Goal: Check status: Check status

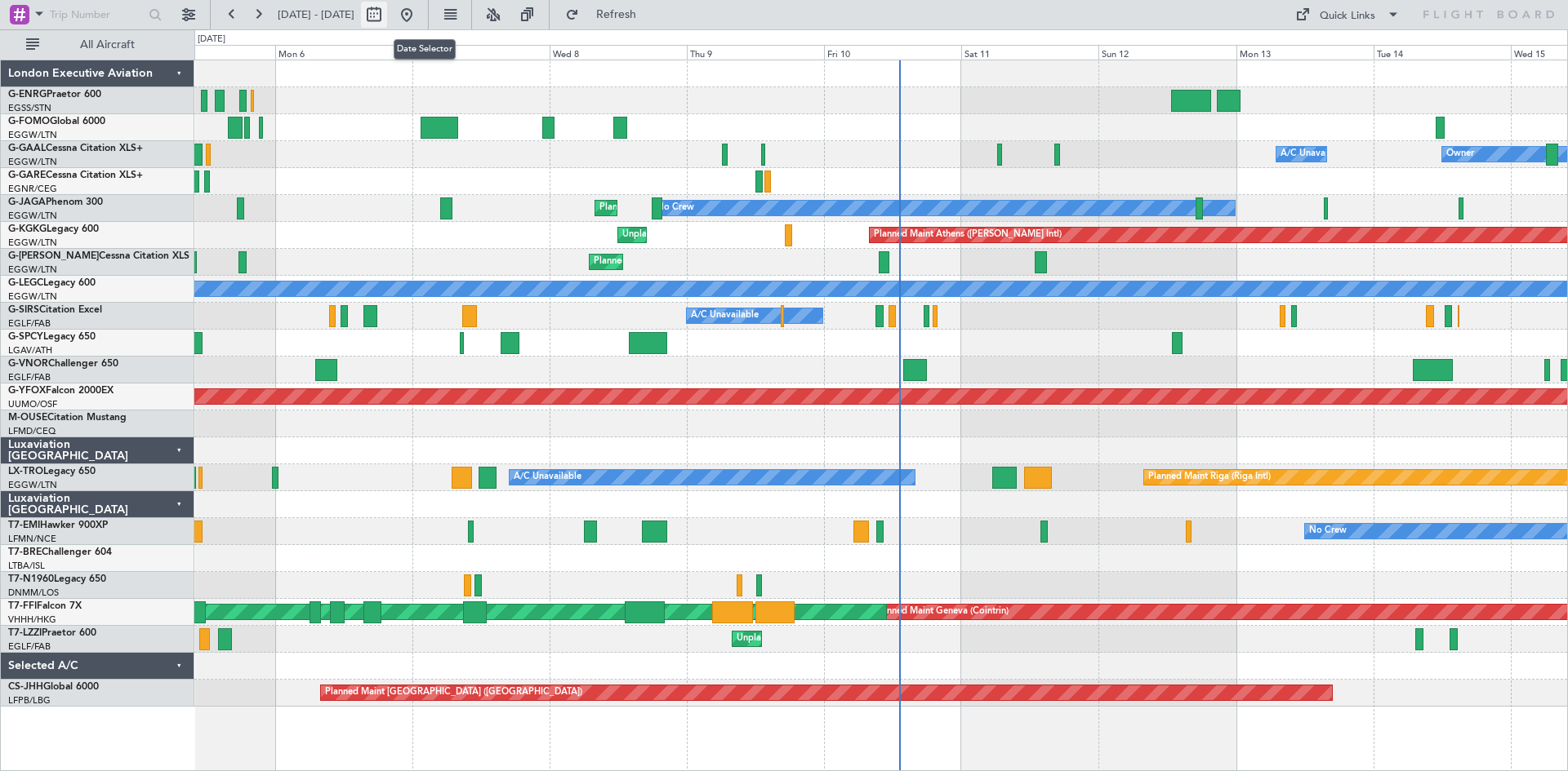
click at [387, 11] on button at bounding box center [374, 15] width 26 height 26
select select "10"
select select "2025"
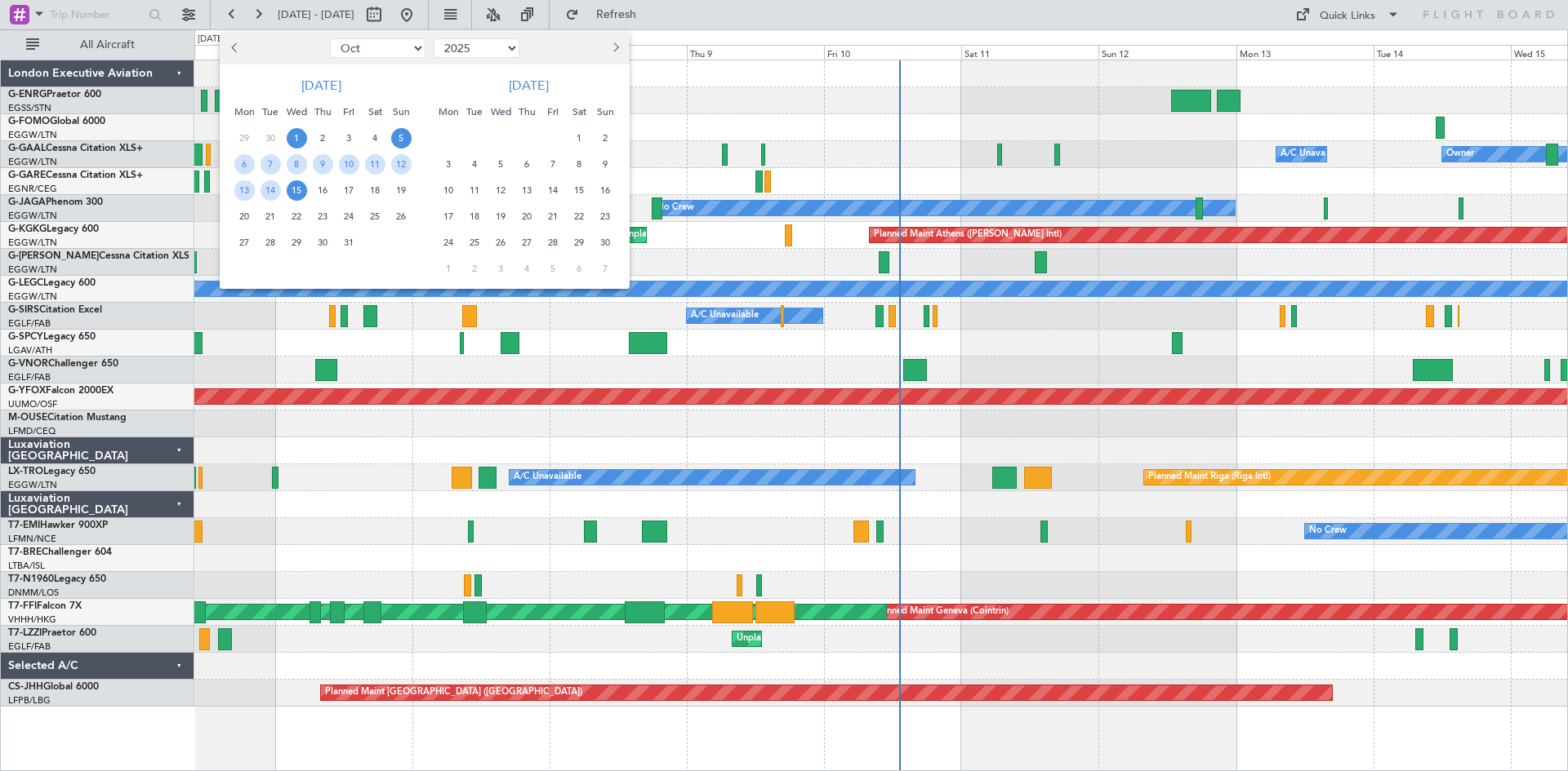
click at [296, 132] on span "1" at bounding box center [297, 138] width 21 height 21
click at [296, 196] on span "15" at bounding box center [297, 190] width 21 height 21
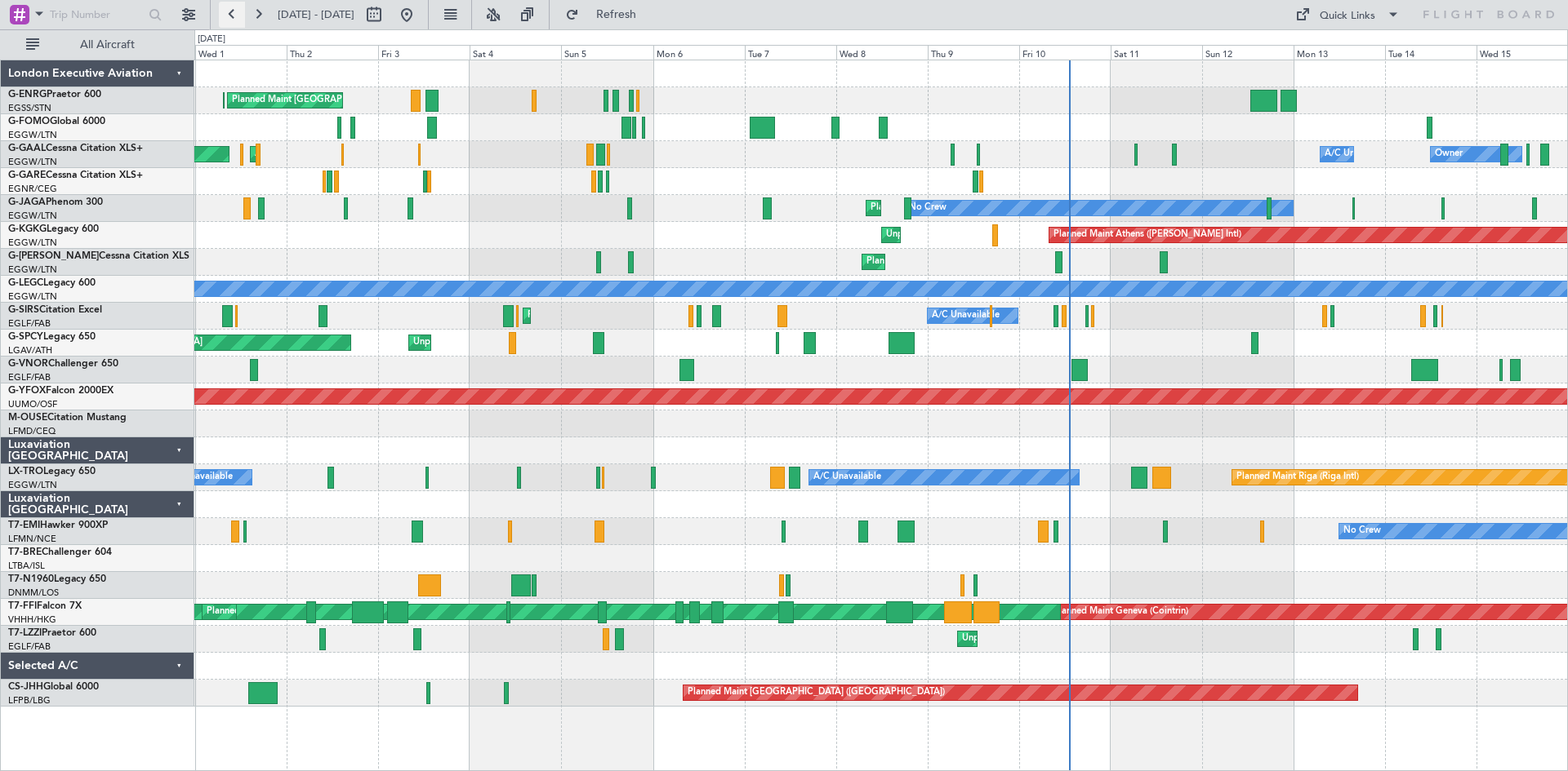
click at [236, 22] on button at bounding box center [232, 15] width 26 height 26
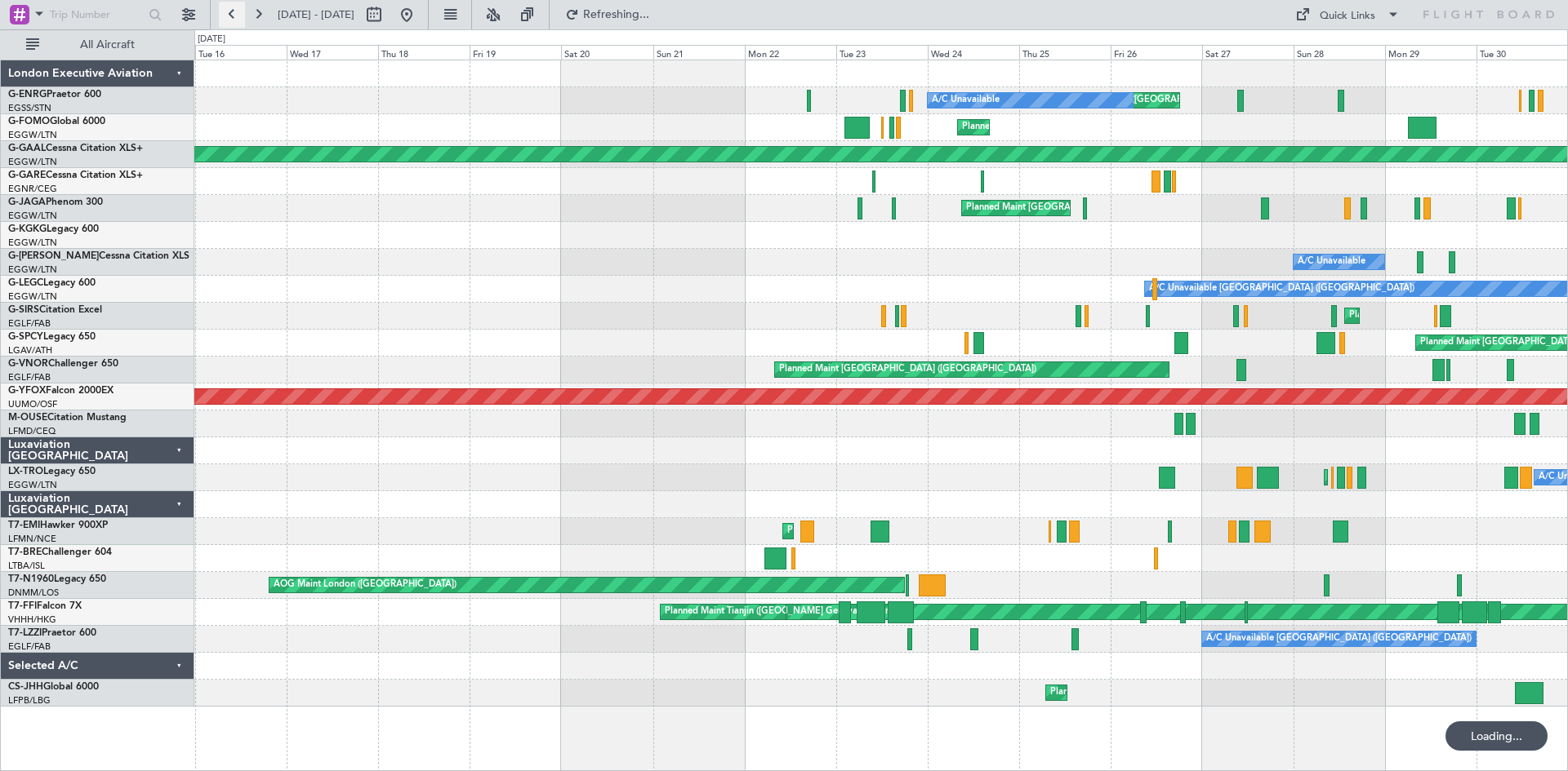
click at [236, 22] on button at bounding box center [232, 15] width 26 height 26
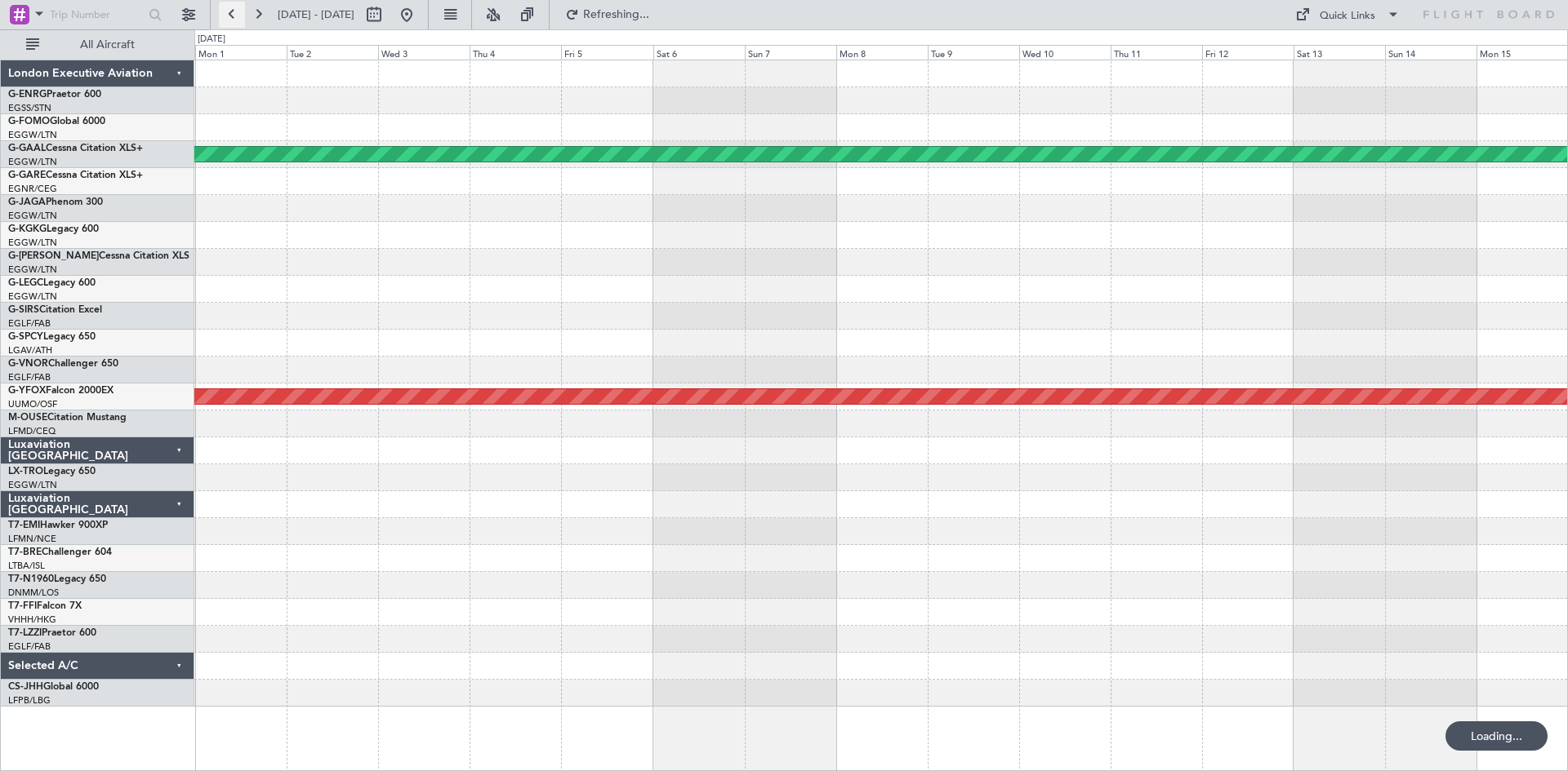
click at [236, 22] on button at bounding box center [232, 15] width 26 height 26
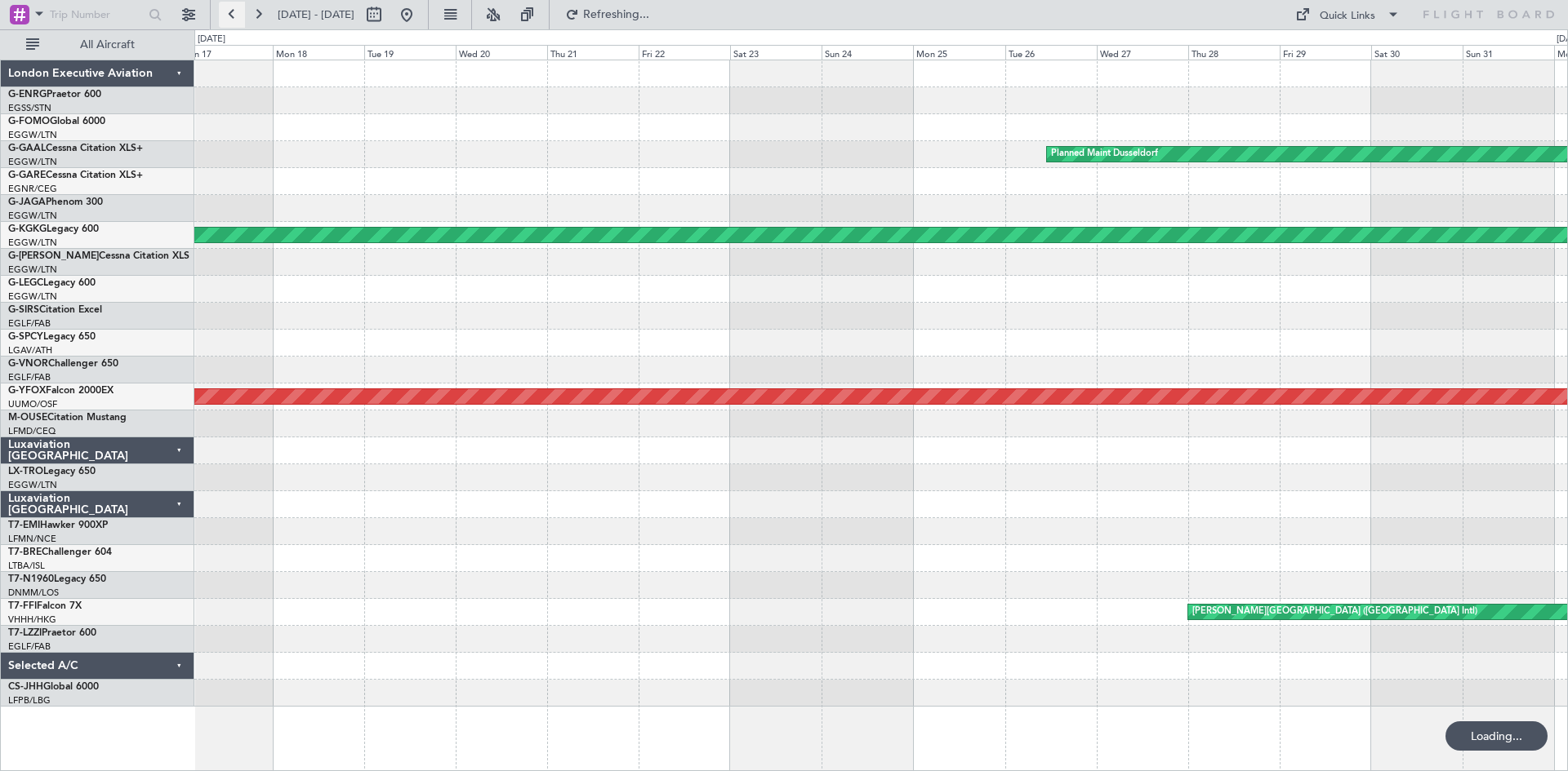
click at [236, 22] on button at bounding box center [232, 15] width 26 height 26
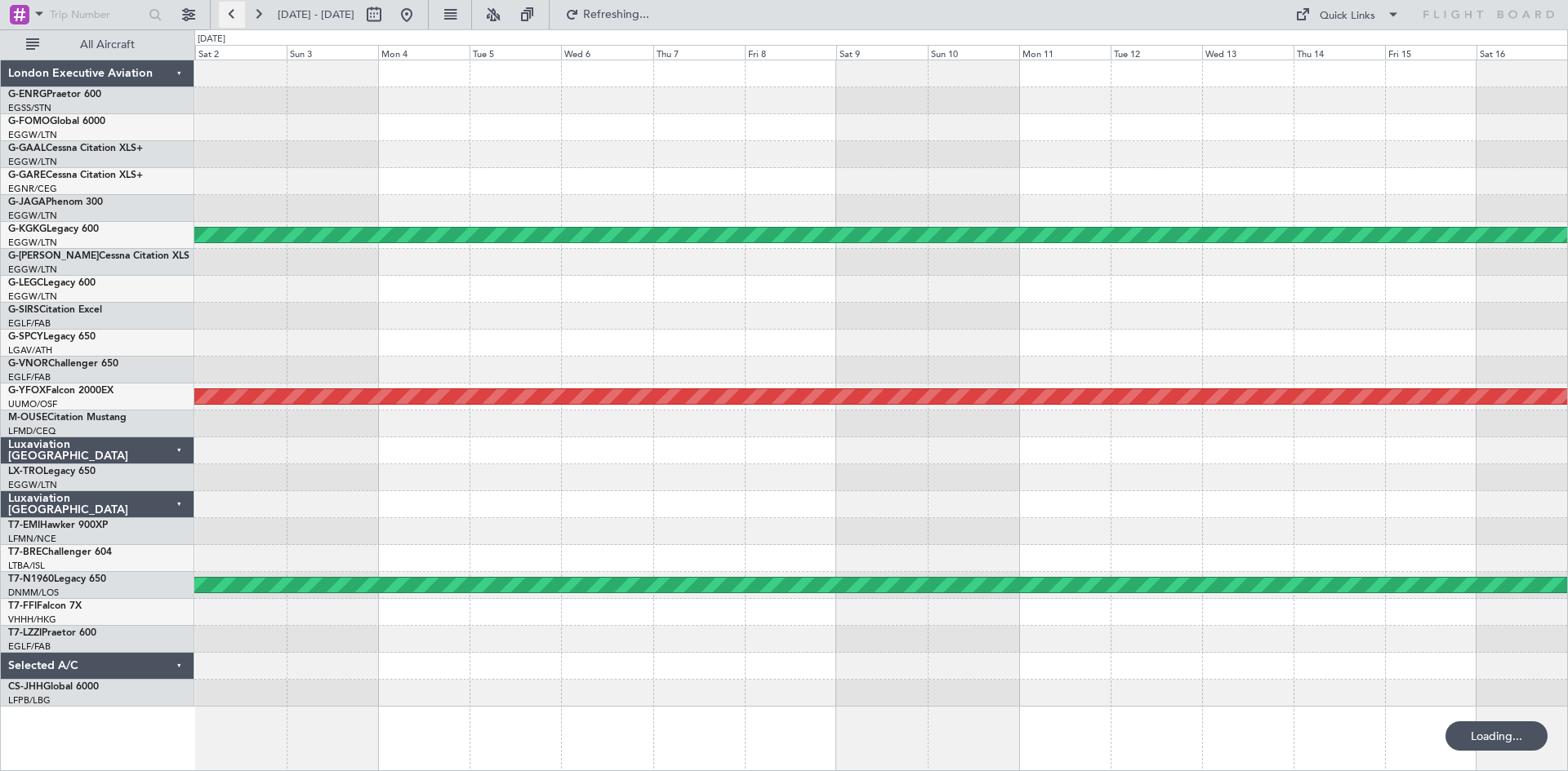
click at [236, 22] on button at bounding box center [232, 15] width 26 height 26
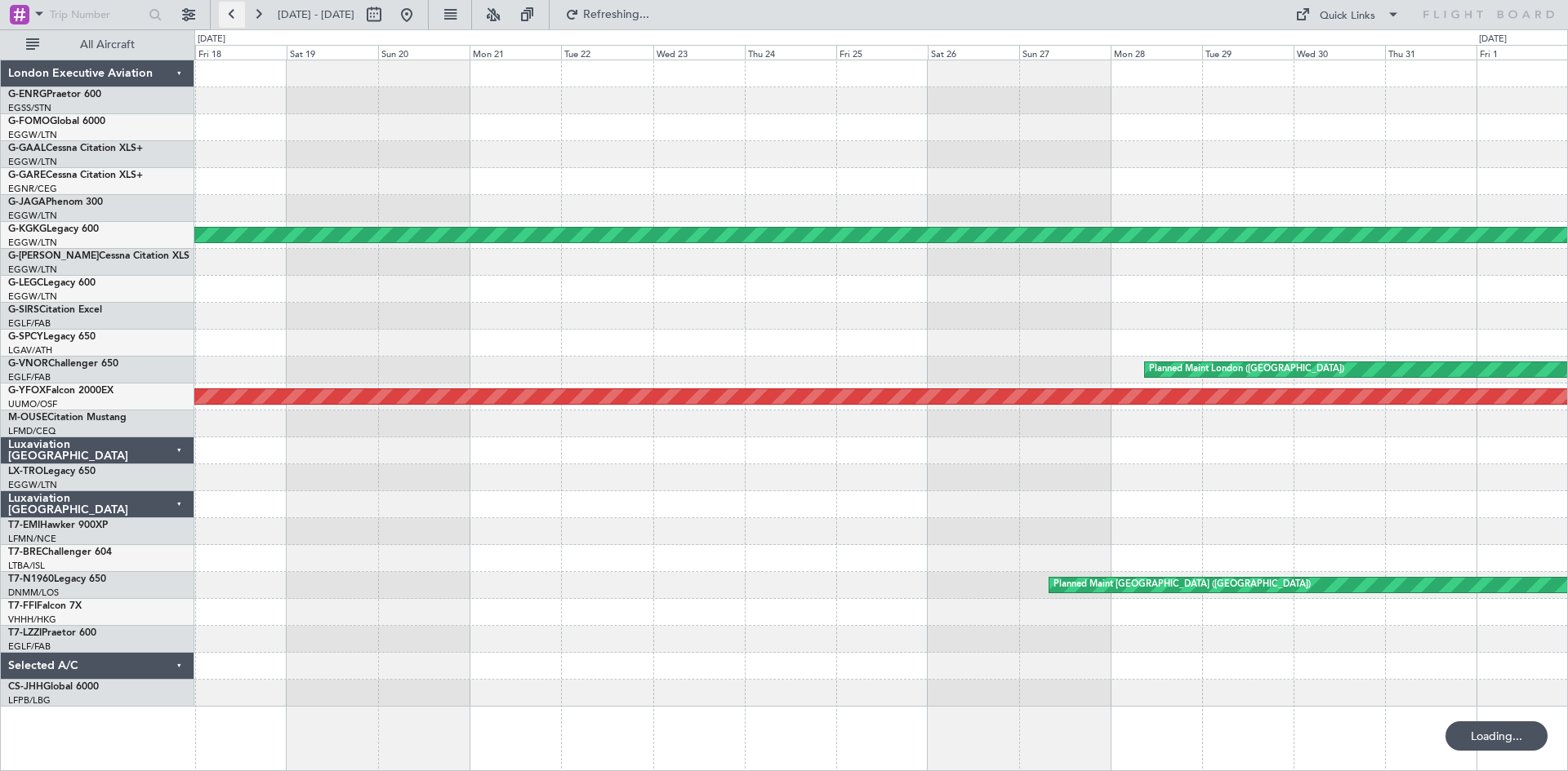
click at [236, 22] on button at bounding box center [232, 15] width 26 height 26
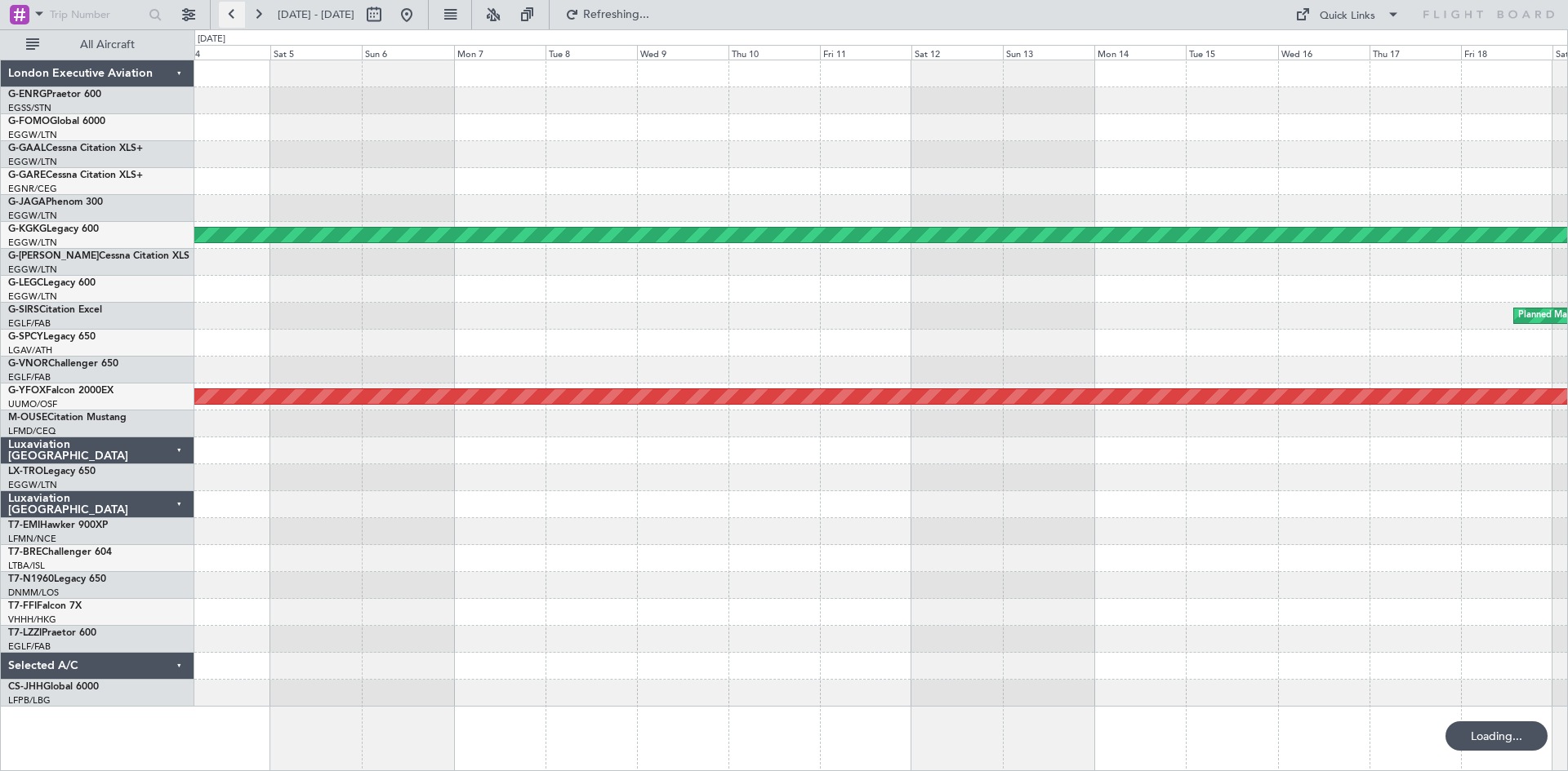
click at [236, 22] on button at bounding box center [232, 15] width 26 height 26
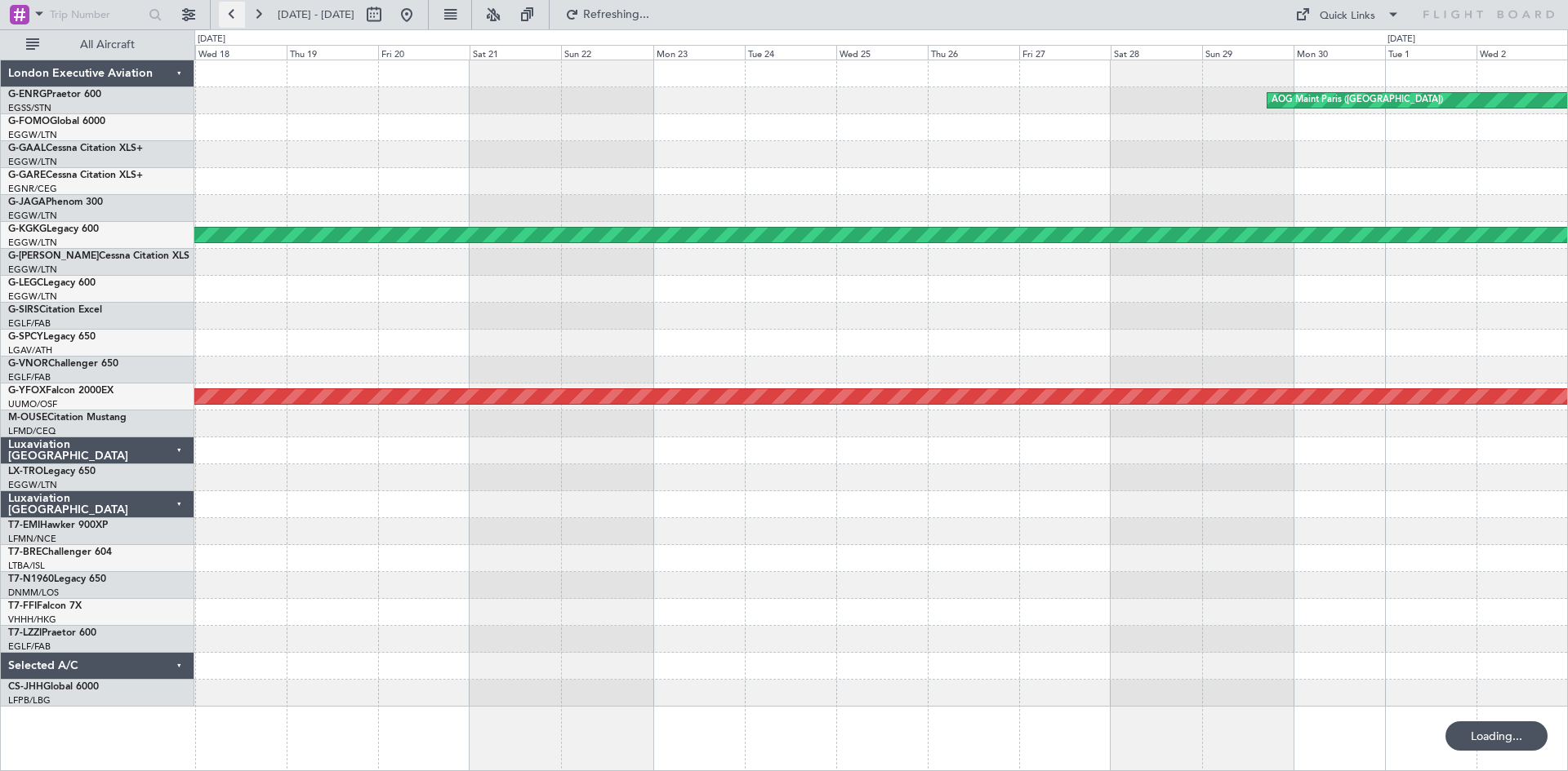
click at [236, 22] on button at bounding box center [232, 15] width 26 height 26
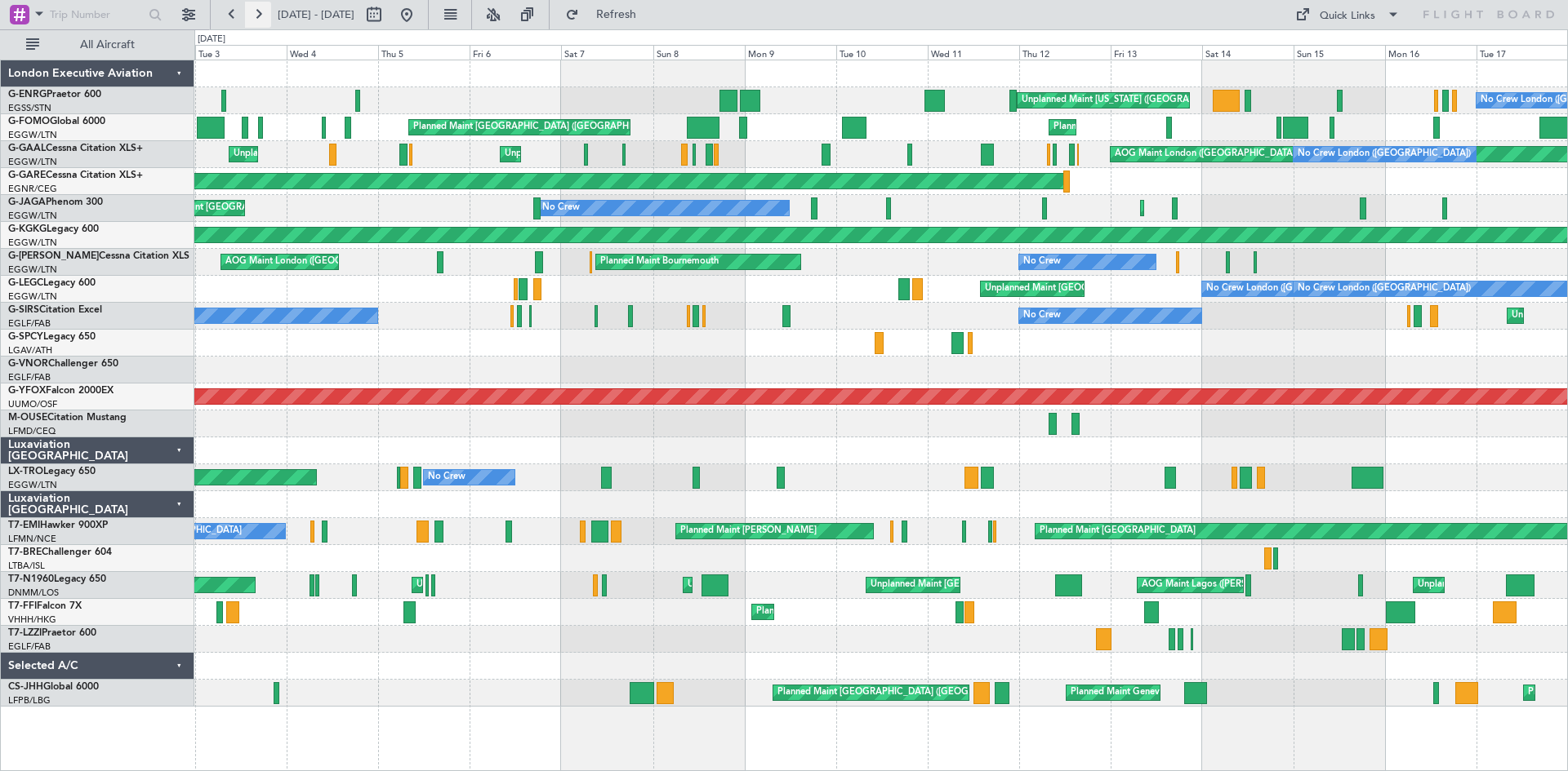
click at [257, 17] on button at bounding box center [258, 15] width 26 height 26
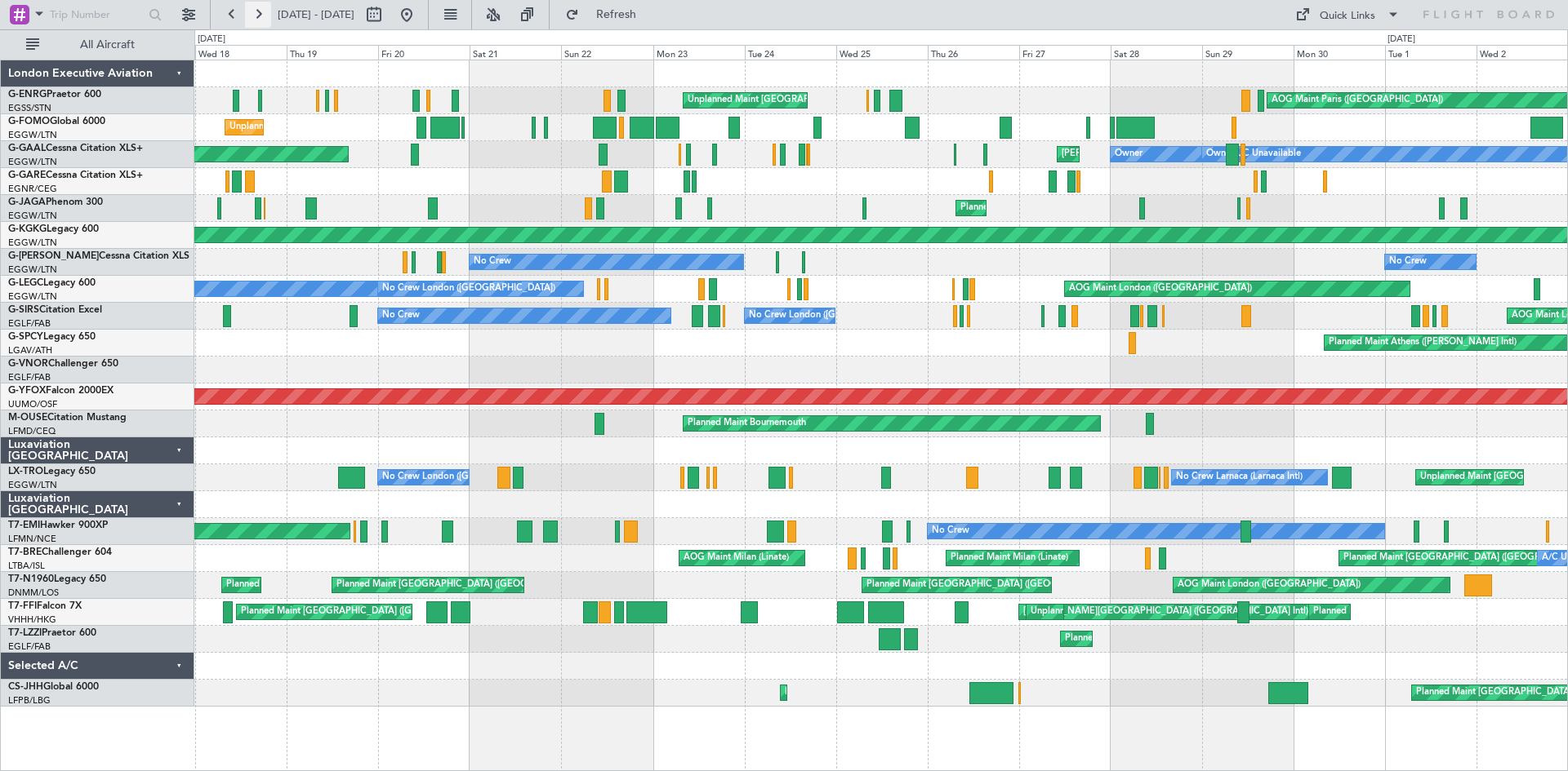
click at [257, 17] on button at bounding box center [258, 15] width 26 height 26
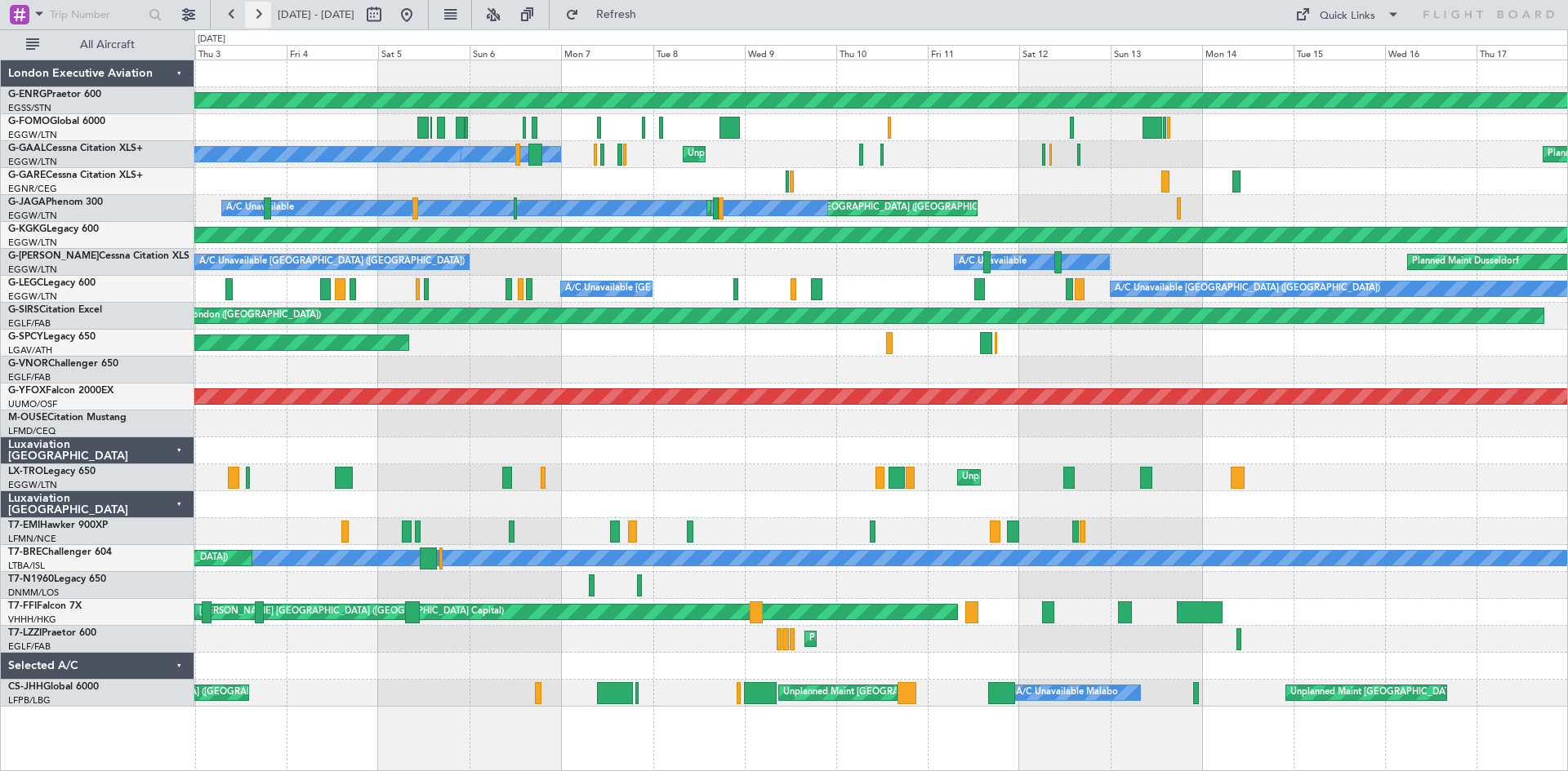
click at [257, 17] on button at bounding box center [258, 15] width 26 height 26
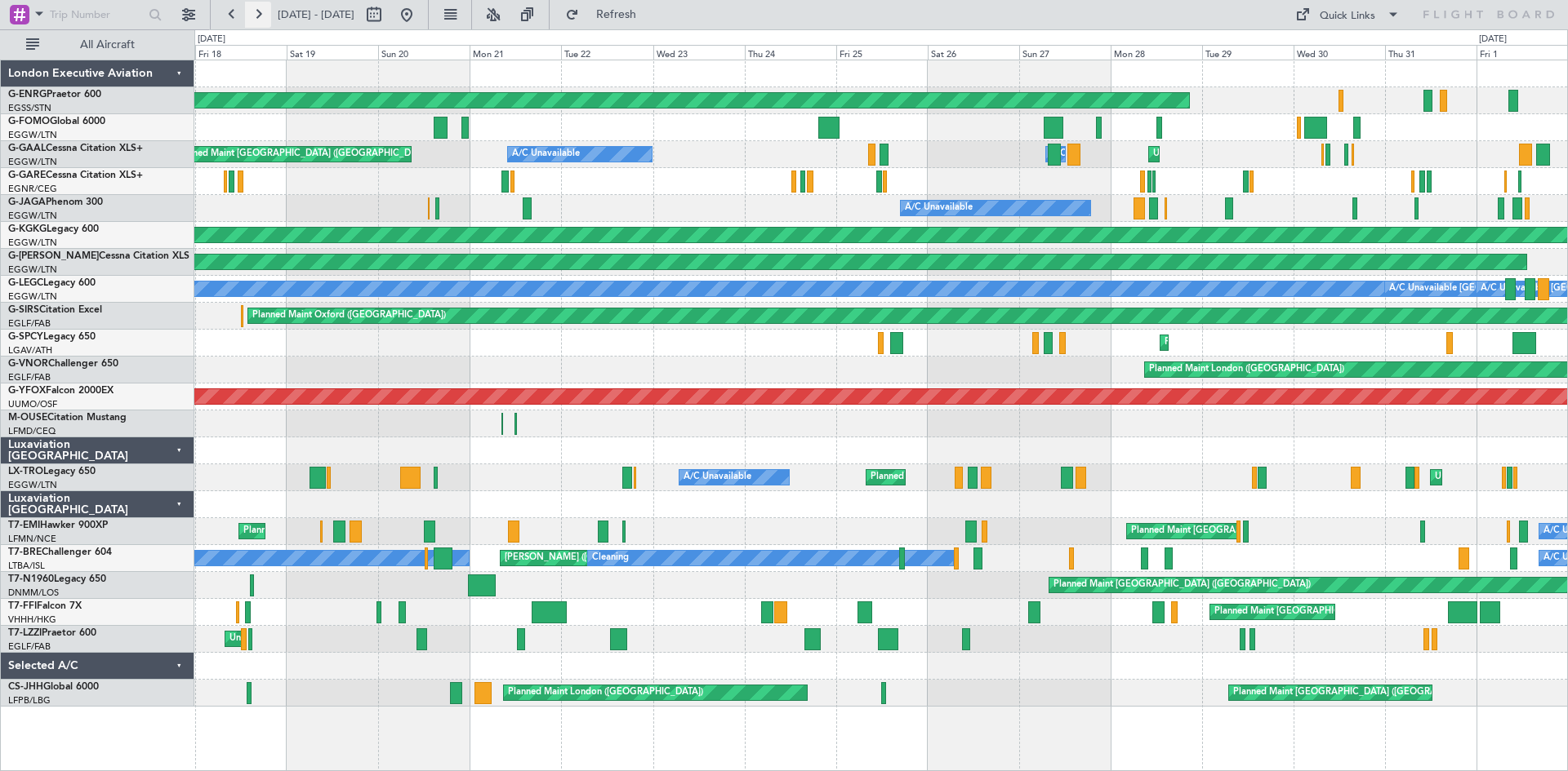
click at [267, 12] on button at bounding box center [258, 15] width 26 height 26
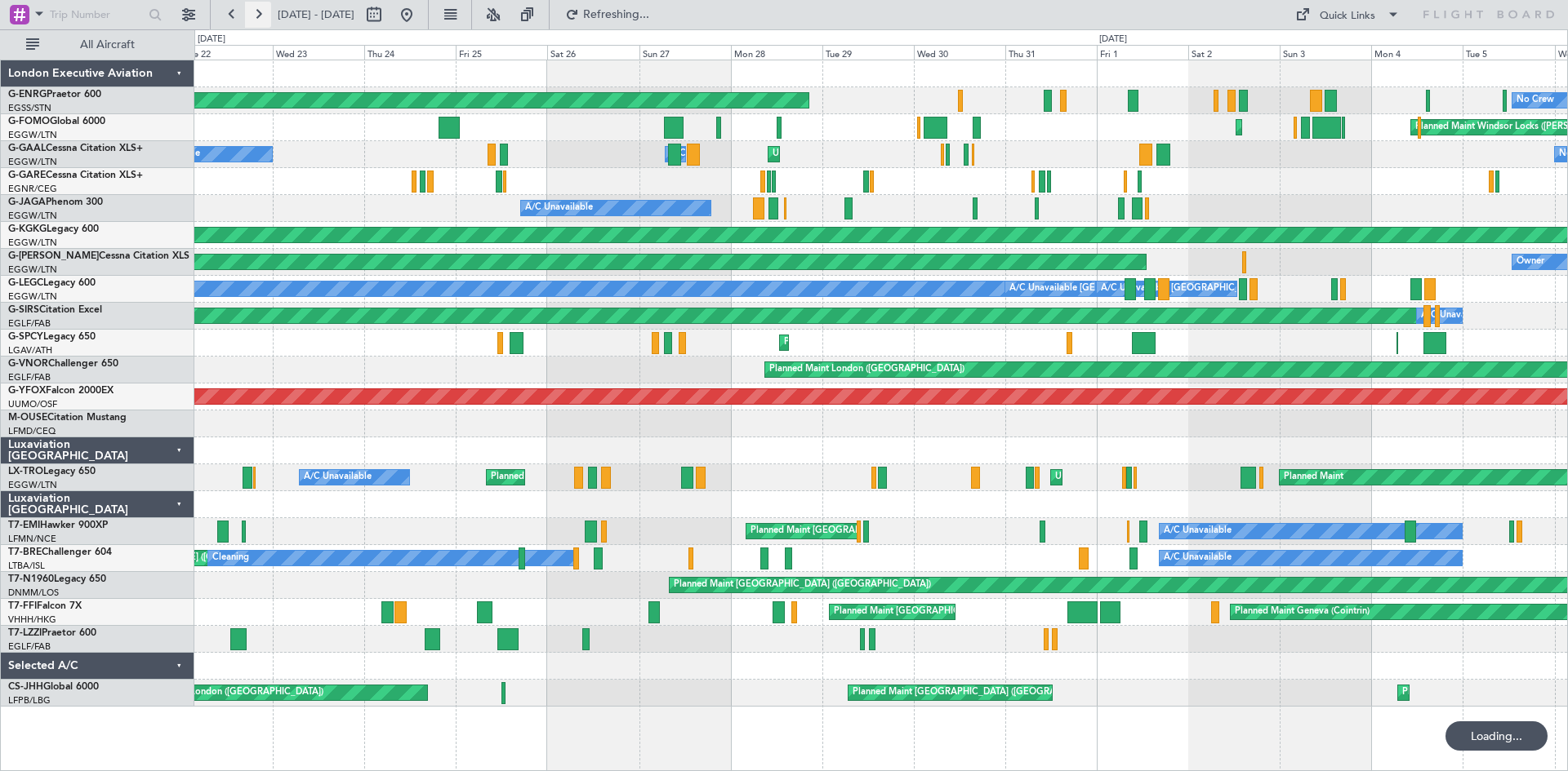
click at [265, 13] on button at bounding box center [258, 15] width 26 height 26
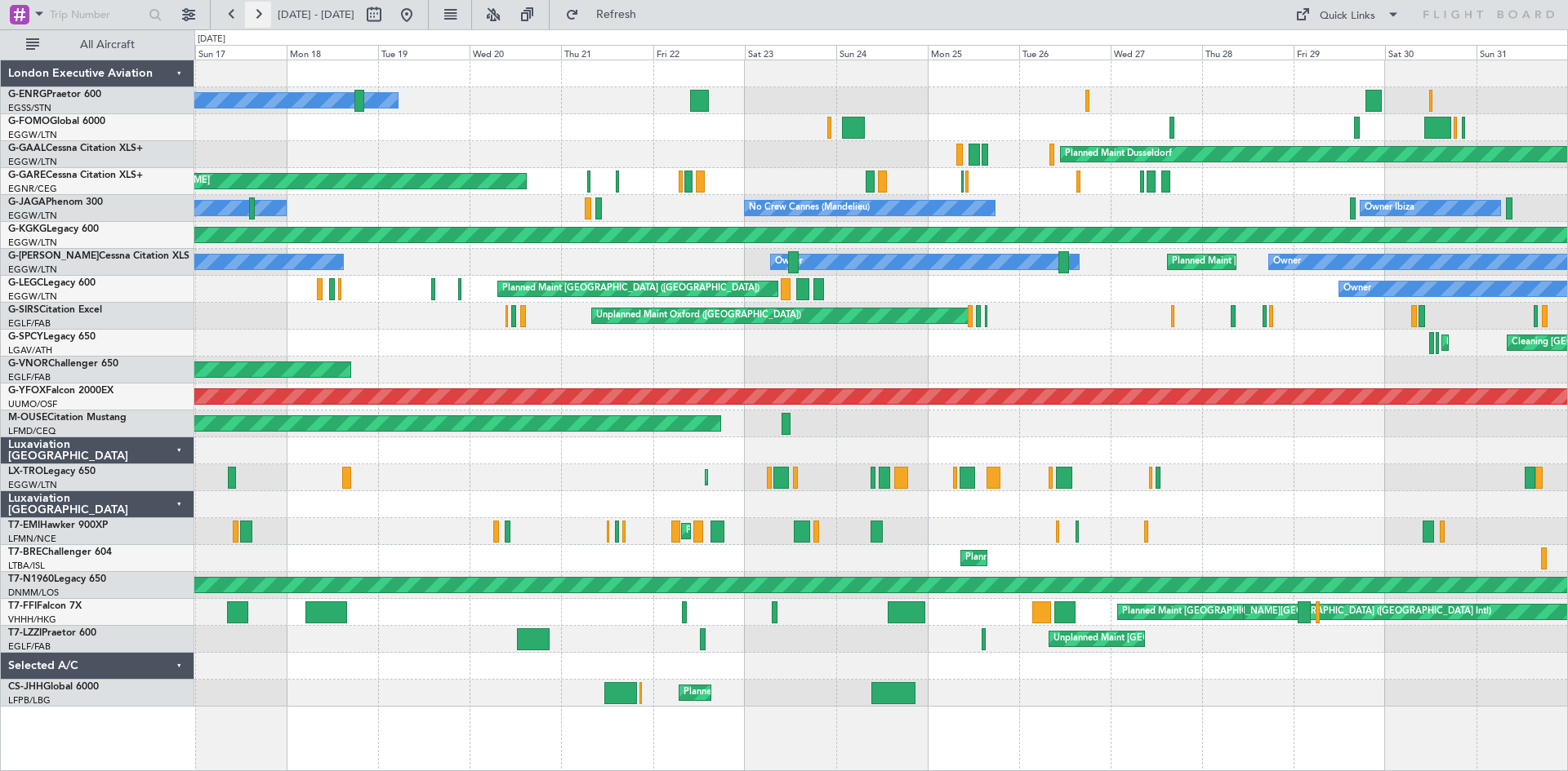
click at [260, 16] on button at bounding box center [258, 15] width 26 height 26
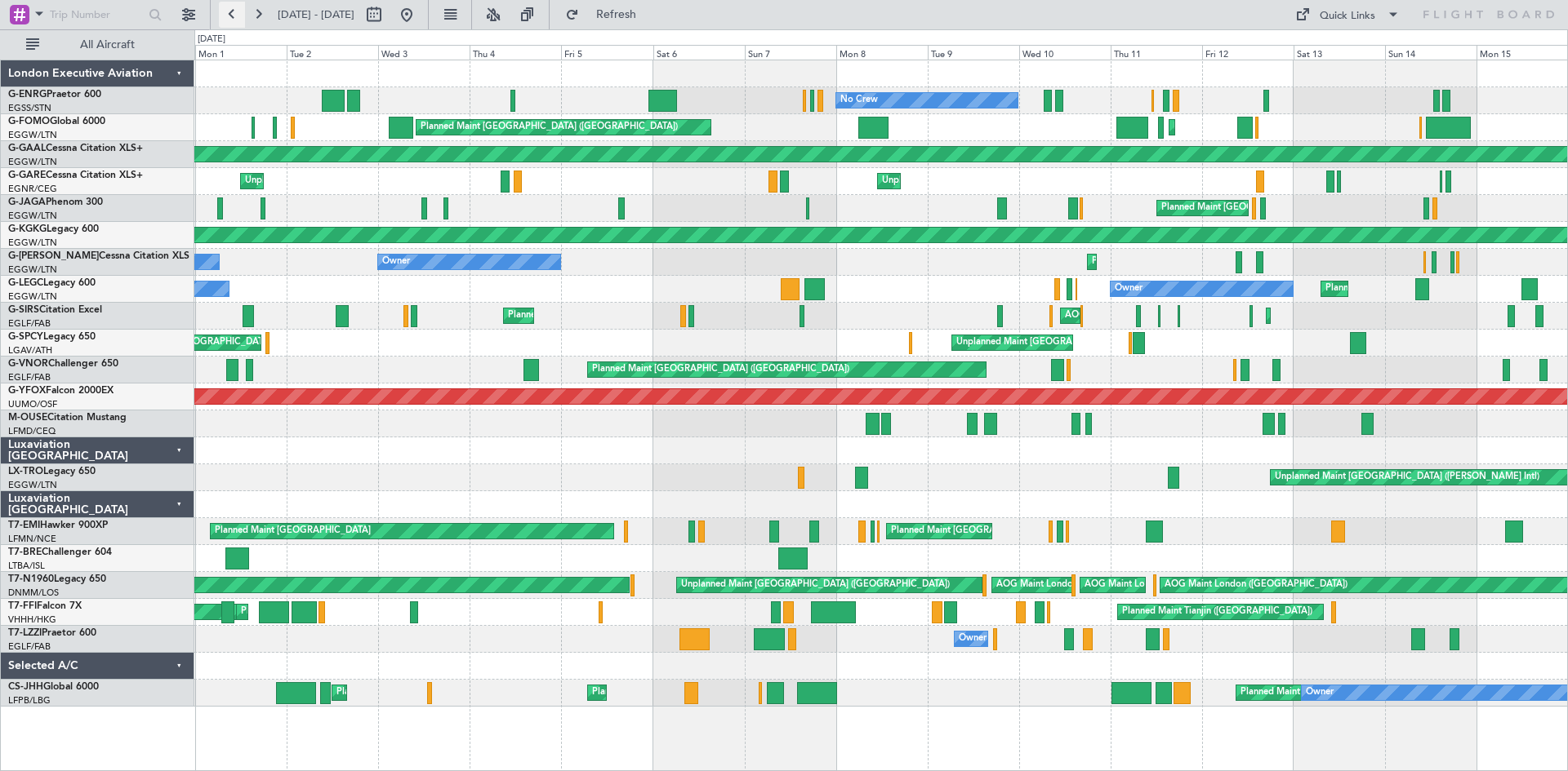
click at [229, 17] on button at bounding box center [232, 15] width 26 height 26
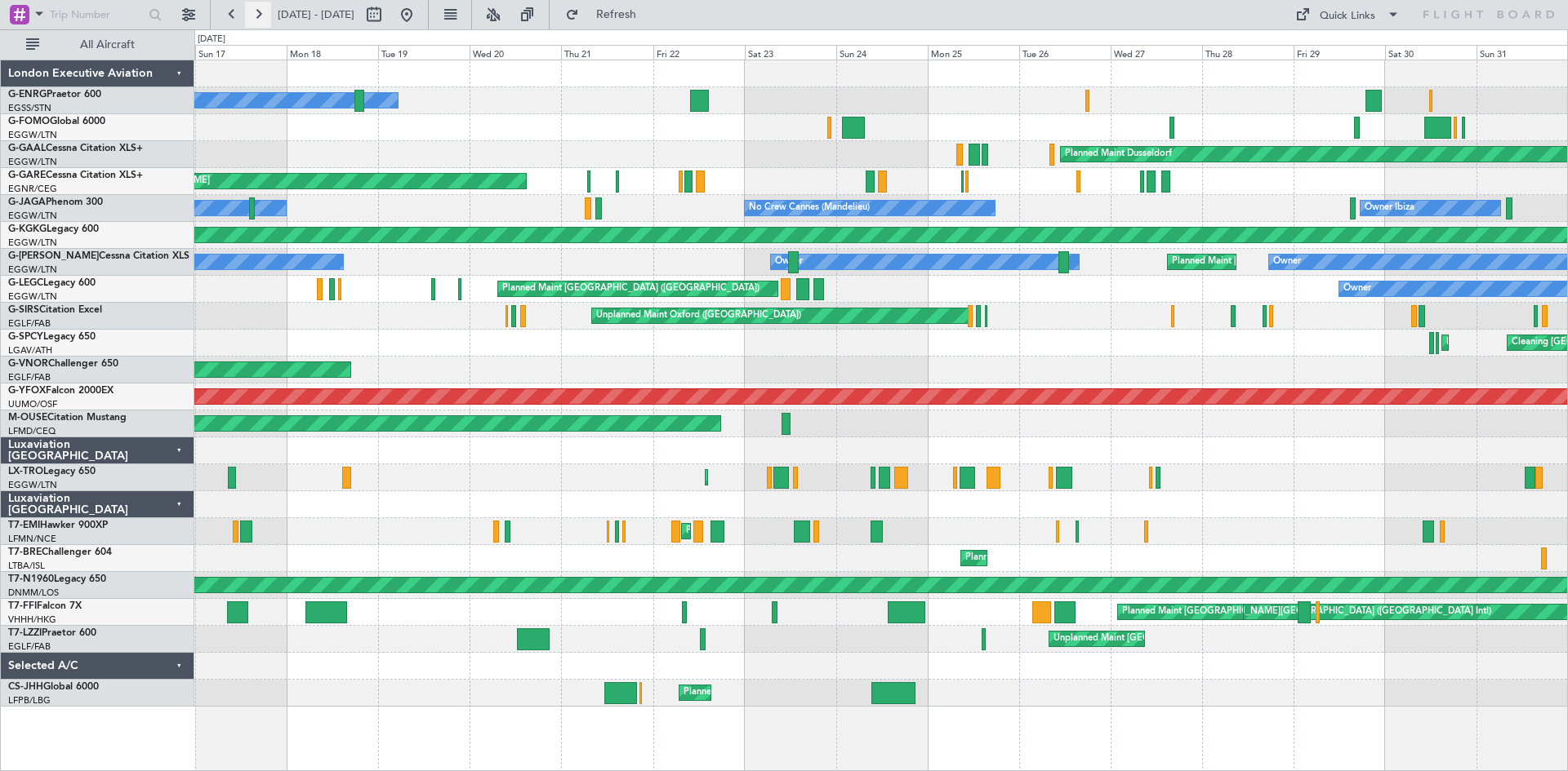
click at [253, 16] on button at bounding box center [258, 15] width 26 height 26
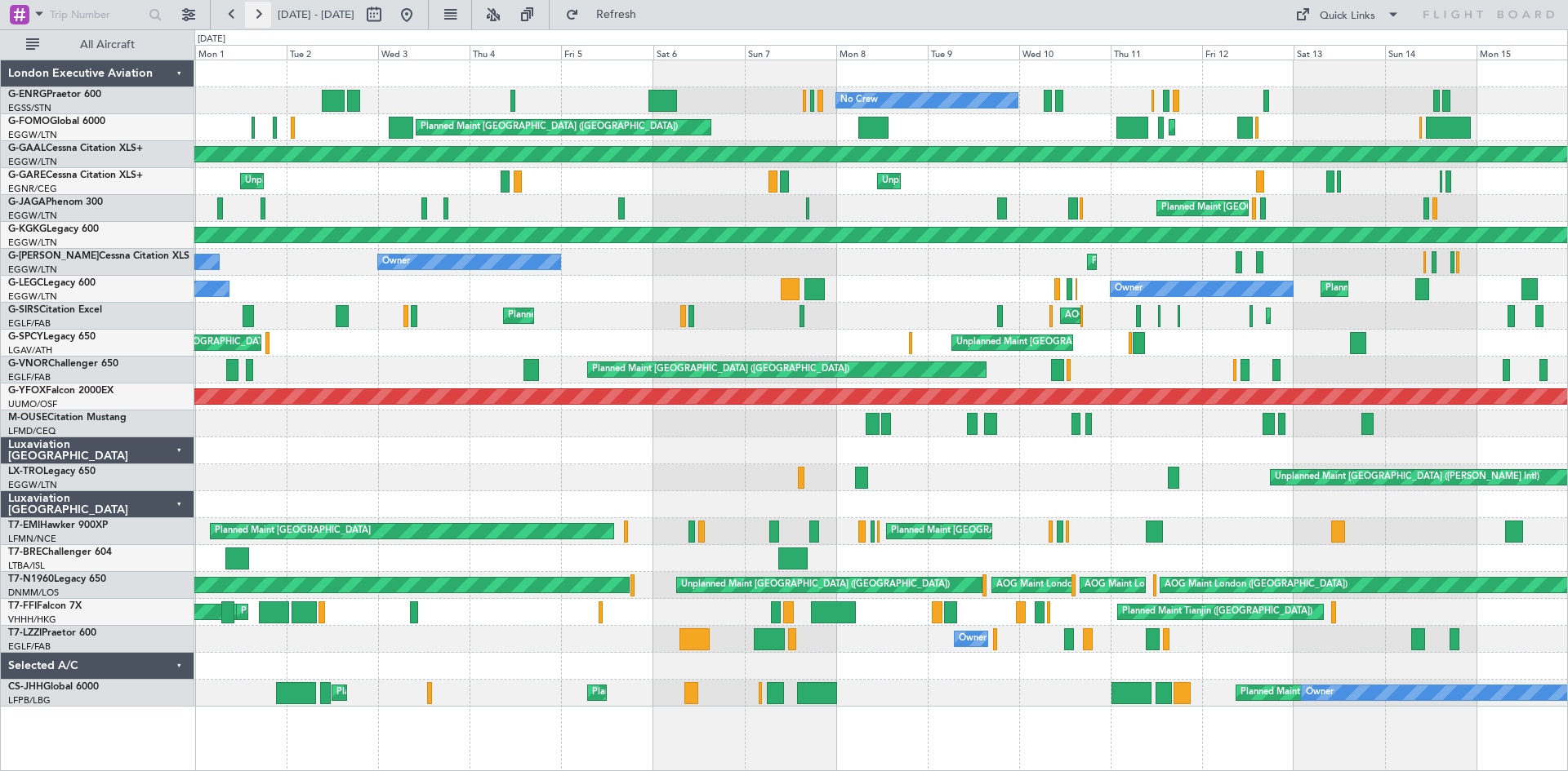
click at [254, 14] on button at bounding box center [258, 15] width 26 height 26
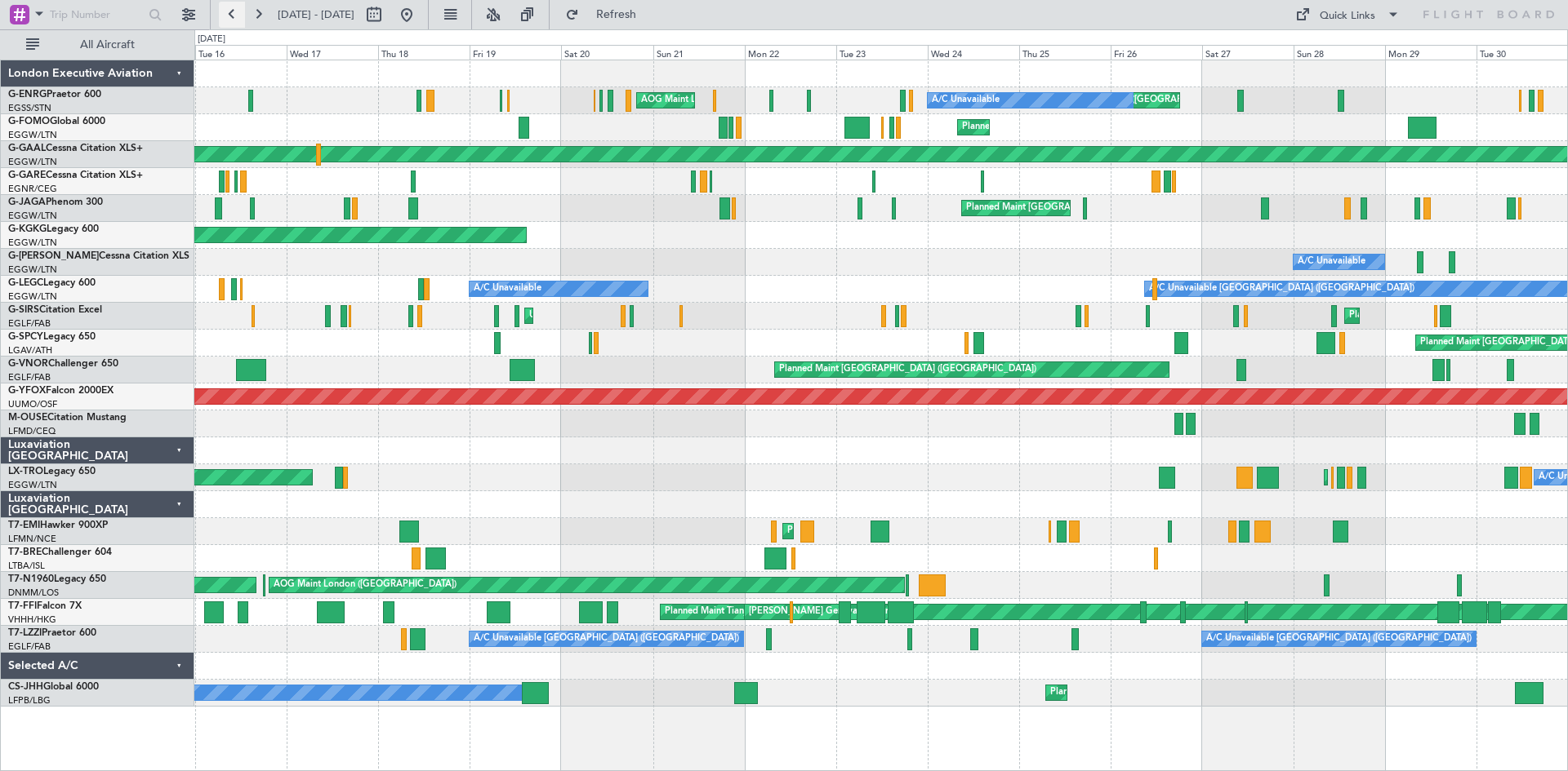
click at [244, 16] on button at bounding box center [232, 15] width 26 height 26
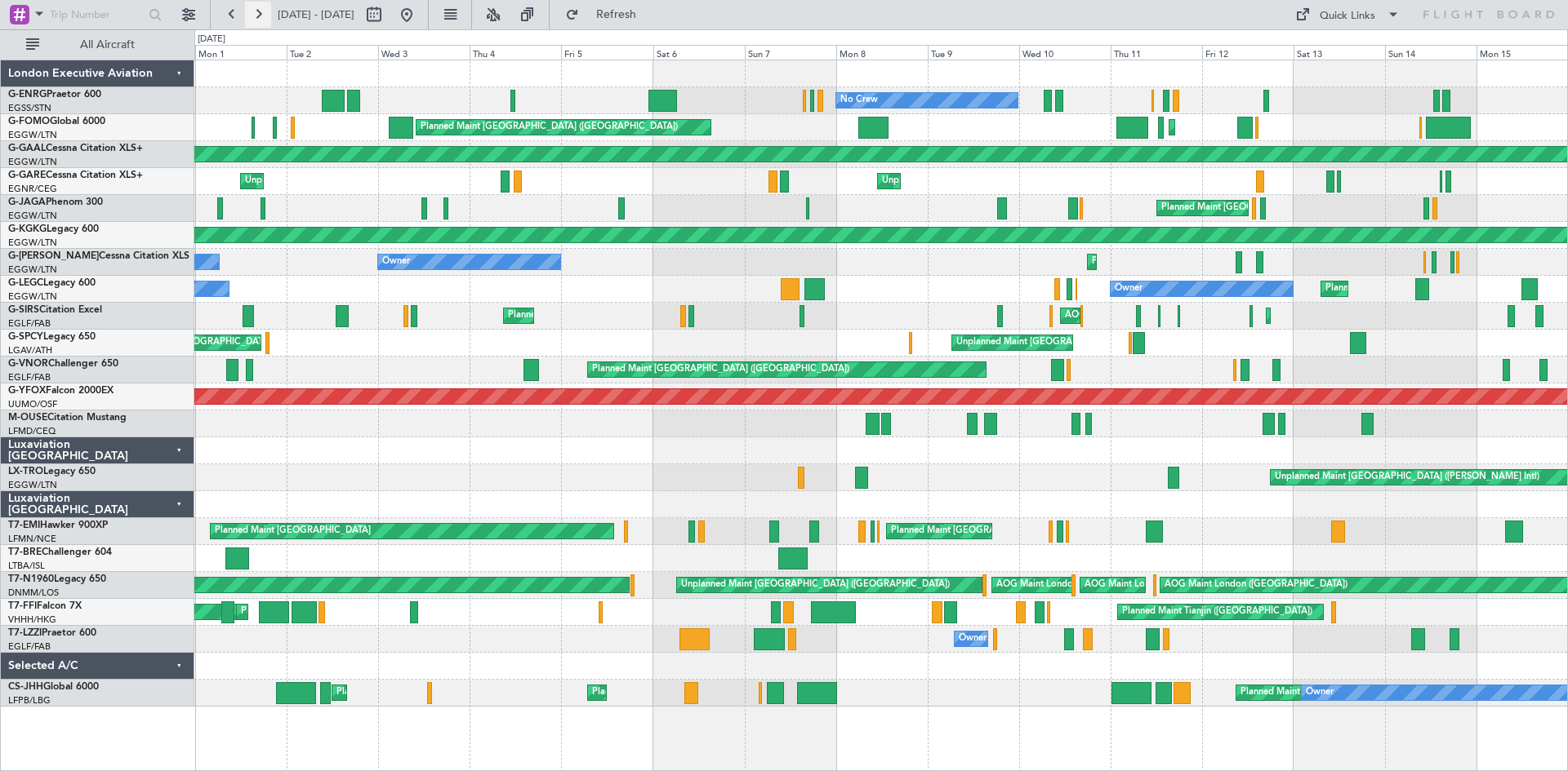
click at [261, 11] on button at bounding box center [258, 15] width 26 height 26
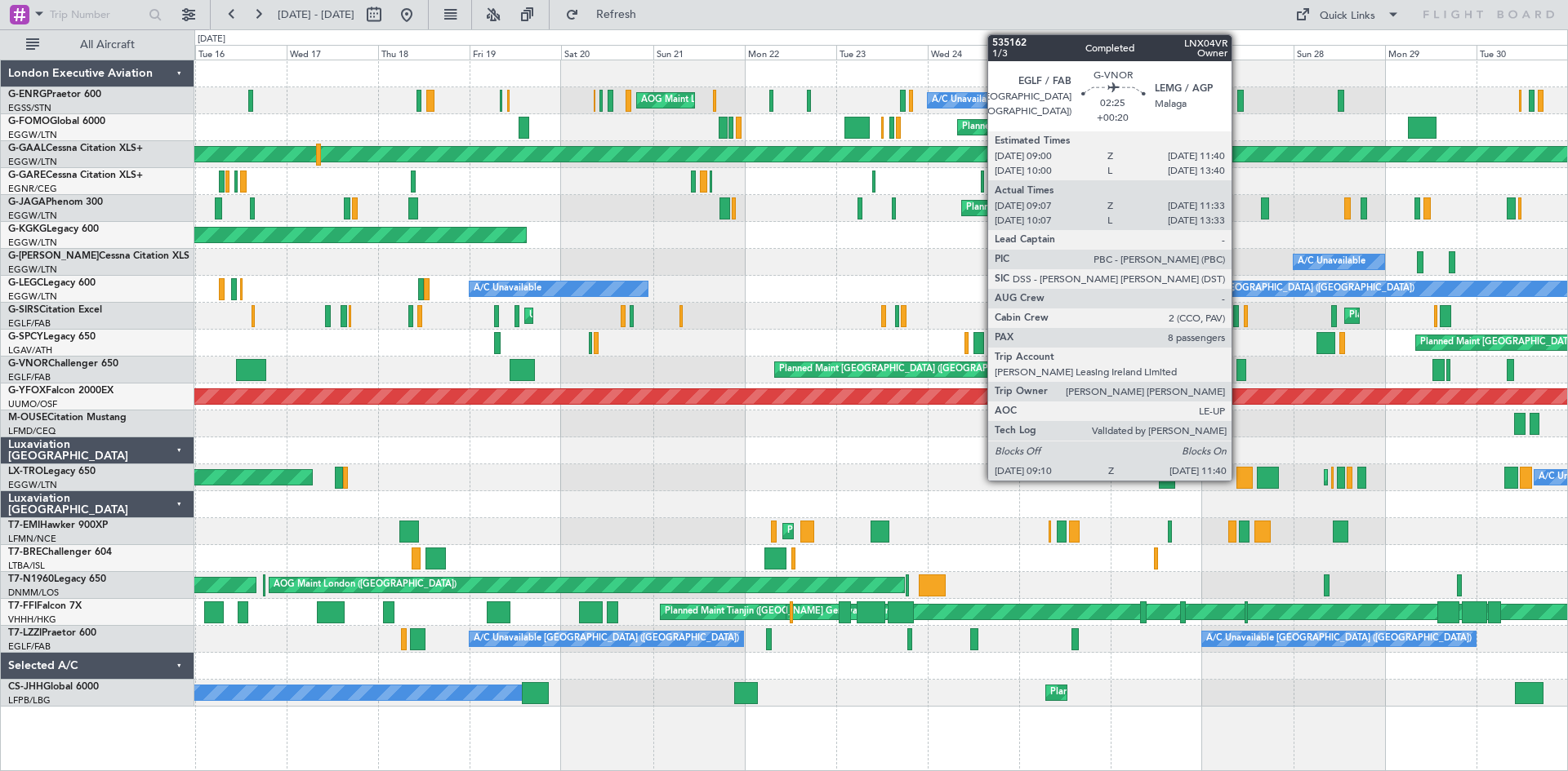
click at [1239, 370] on div at bounding box center [1241, 369] width 10 height 22
